Goal: Task Accomplishment & Management: Use online tool/utility

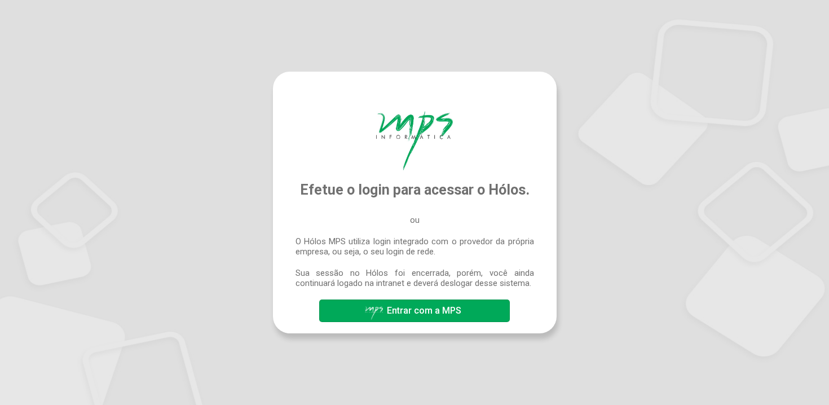
click at [442, 309] on span "Entrar com a MPS" at bounding box center [424, 310] width 74 height 11
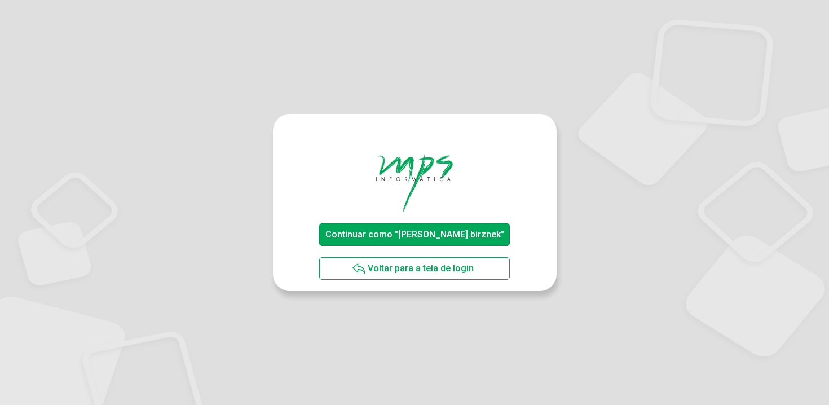
click at [456, 231] on span "Continuar como "fernando.birznek"" at bounding box center [414, 234] width 179 height 11
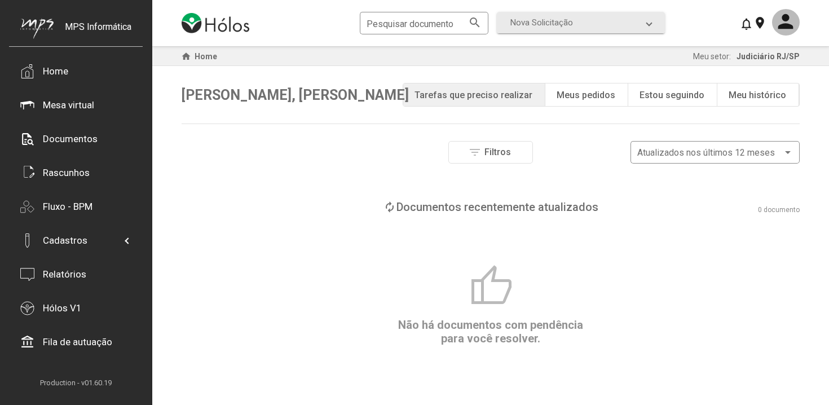
click at [667, 99] on div "Estou seguindo" at bounding box center [671, 95] width 65 height 11
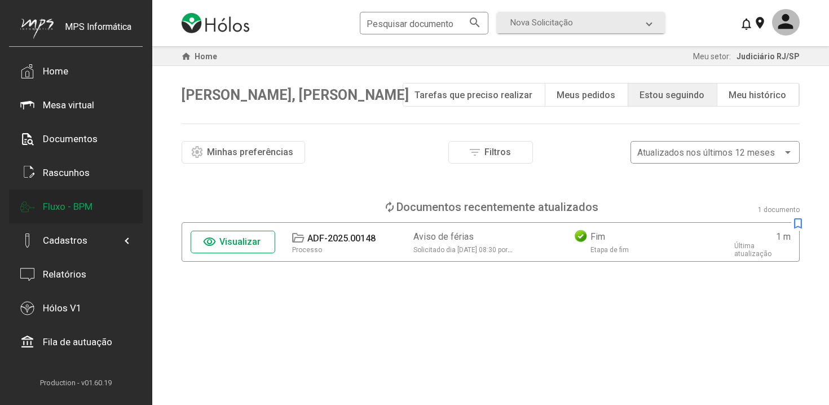
click at [98, 209] on div "Fluxo - BPM" at bounding box center [76, 206] width 134 height 34
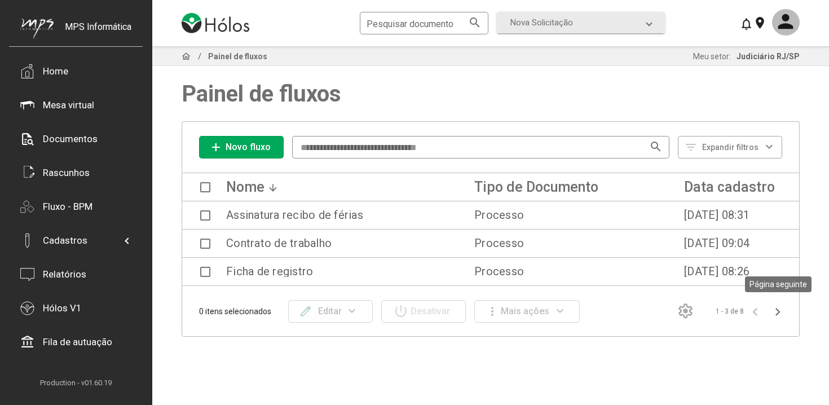
click at [777, 316] on icon "Página seguinte" at bounding box center [778, 312] width 16 height 16
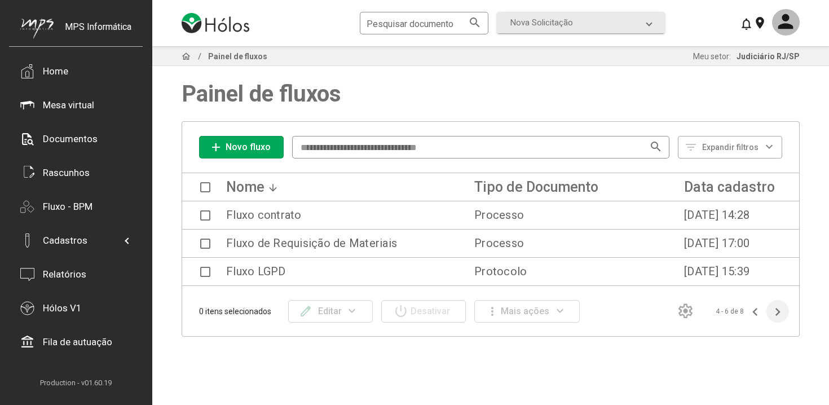
click at [777, 316] on icon "Página seguinte" at bounding box center [778, 312] width 16 height 16
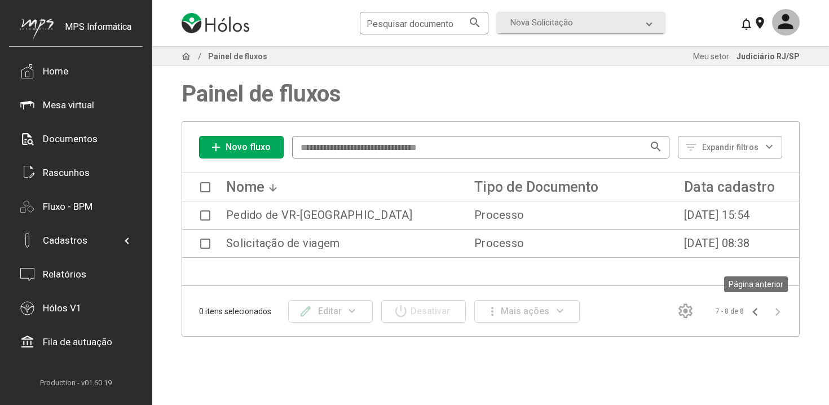
click at [751, 314] on icon "Página anterior" at bounding box center [755, 312] width 16 height 16
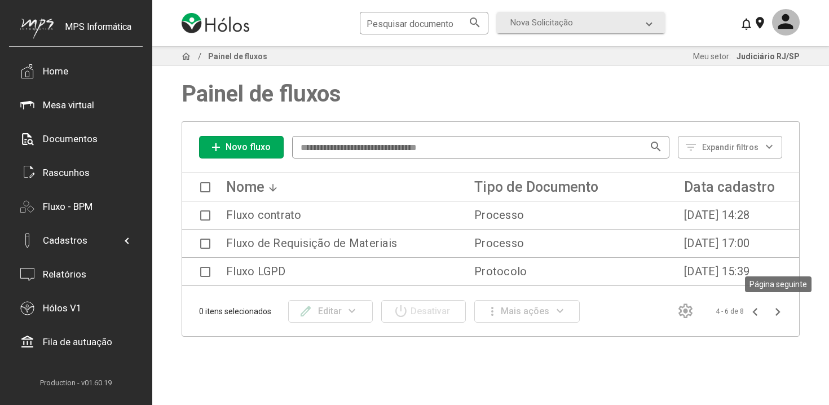
click at [778, 316] on icon "Página seguinte" at bounding box center [778, 312] width 16 height 16
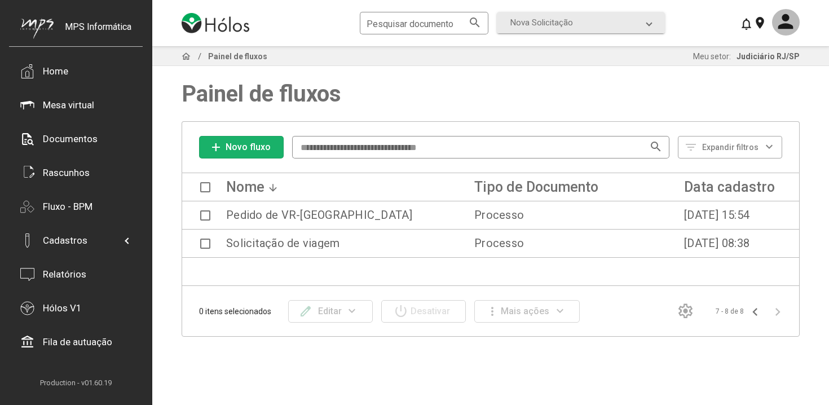
click at [260, 149] on span "Novo fluxo" at bounding box center [248, 147] width 45 height 11
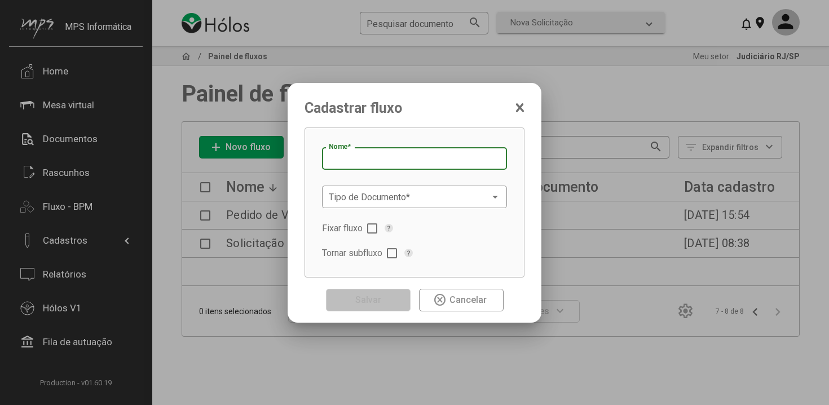
click at [344, 157] on input "Nome *" at bounding box center [414, 159] width 171 height 10
type input "**********"
click at [465, 188] on div "Tipo de Documento *" at bounding box center [414, 195] width 171 height 25
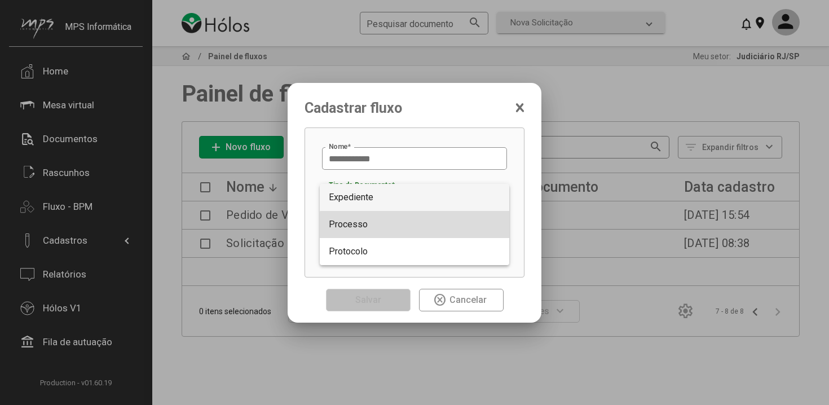
click at [418, 227] on span "Processo" at bounding box center [414, 224] width 171 height 27
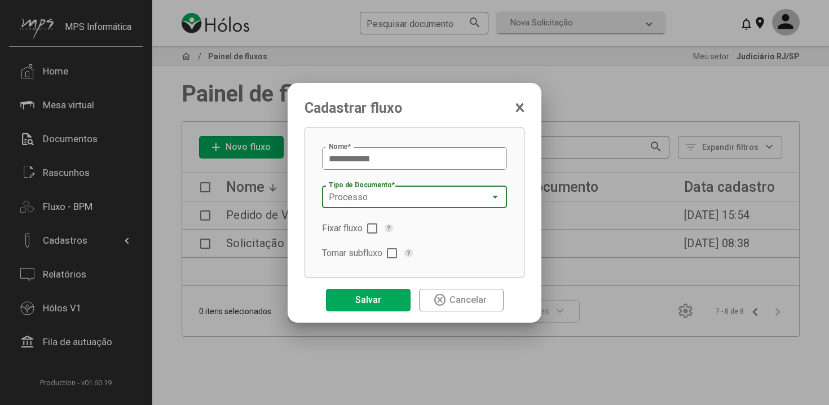
click at [489, 197] on div "Processo" at bounding box center [409, 197] width 161 height 10
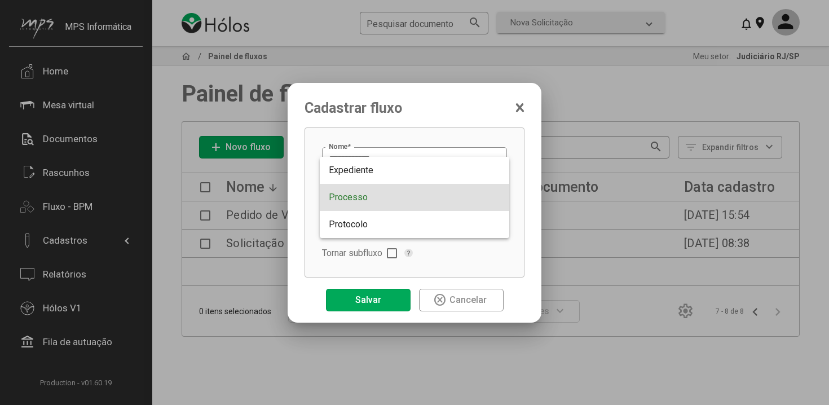
click at [489, 197] on span "Processo" at bounding box center [414, 197] width 171 height 27
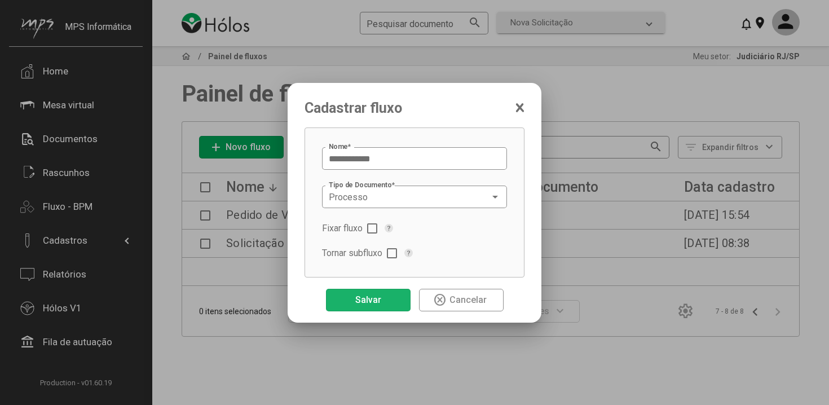
click at [387, 304] on button "Salvar" at bounding box center [368, 300] width 85 height 23
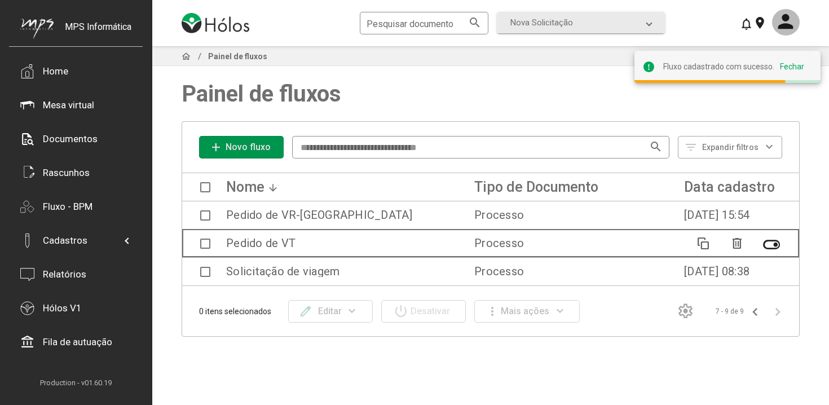
click at [202, 240] on span at bounding box center [205, 243] width 10 height 10
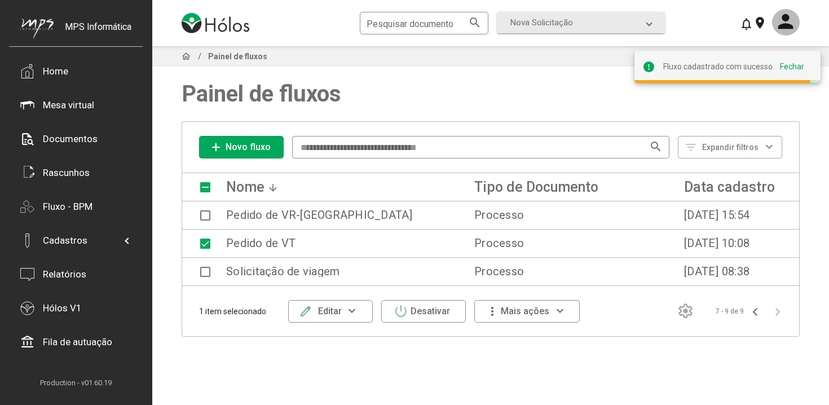
click at [361, 316] on mat-icon "expand_more" at bounding box center [352, 311] width 21 height 14
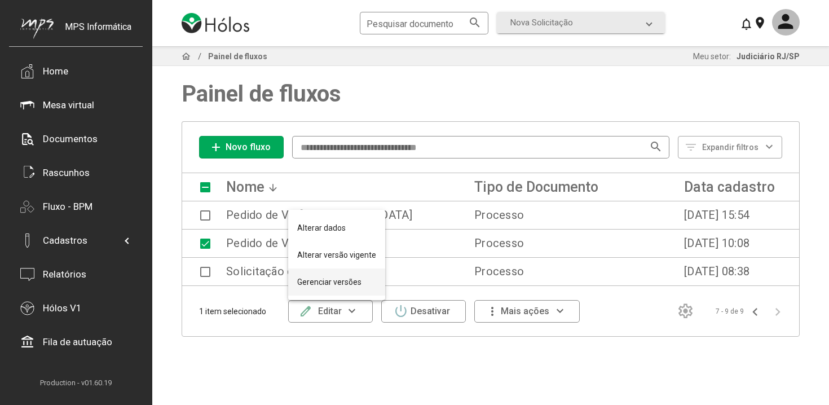
click at [357, 282] on button "Gerenciar versões" at bounding box center [336, 281] width 97 height 27
